Goal: Check status

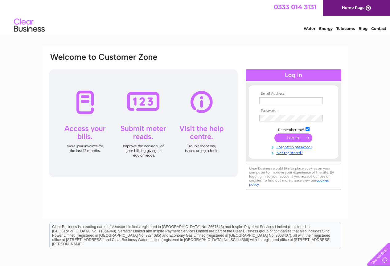
type input "tucker.leebarton2019@outlook.com"
click at [293, 136] on input "submit" at bounding box center [293, 137] width 38 height 9
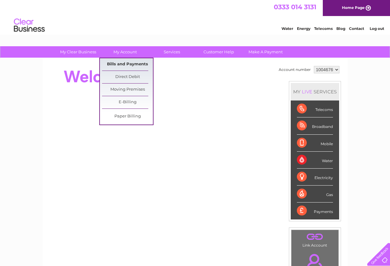
click at [121, 64] on link "Bills and Payments" at bounding box center [127, 64] width 51 height 12
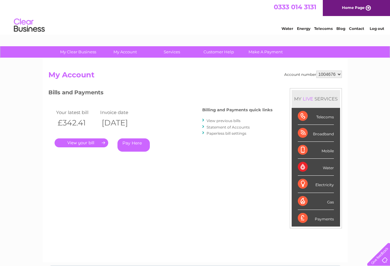
click at [339, 74] on select "1004676 1004677" at bounding box center [329, 74] width 26 height 7
select select "1004677"
click at [316, 71] on select "1004676 1004677" at bounding box center [329, 74] width 26 height 7
click at [86, 143] on link "." at bounding box center [82, 142] width 54 height 9
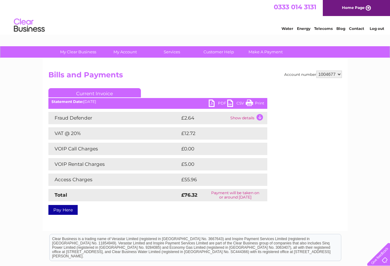
click at [375, 28] on link "Log out" at bounding box center [377, 28] width 14 height 5
